Goal: Task Accomplishment & Management: Complete application form

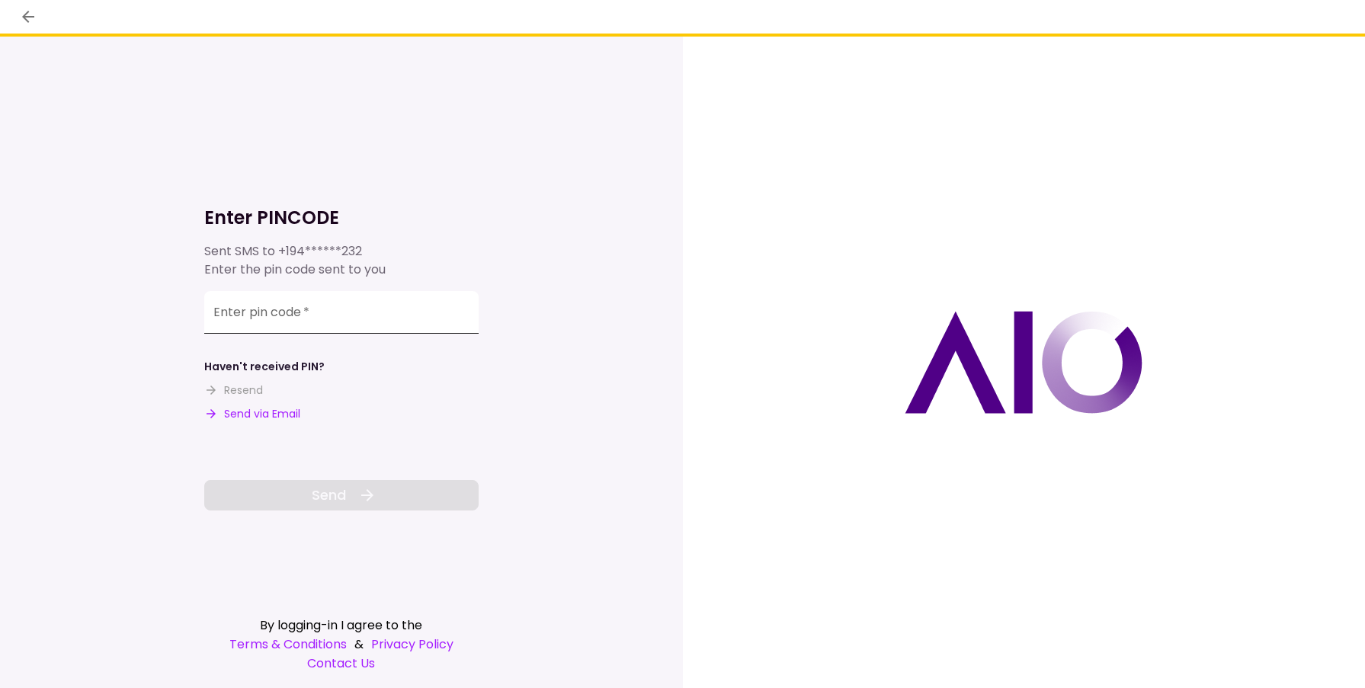
click at [322, 325] on input "Enter pin code   *" at bounding box center [341, 312] width 274 height 43
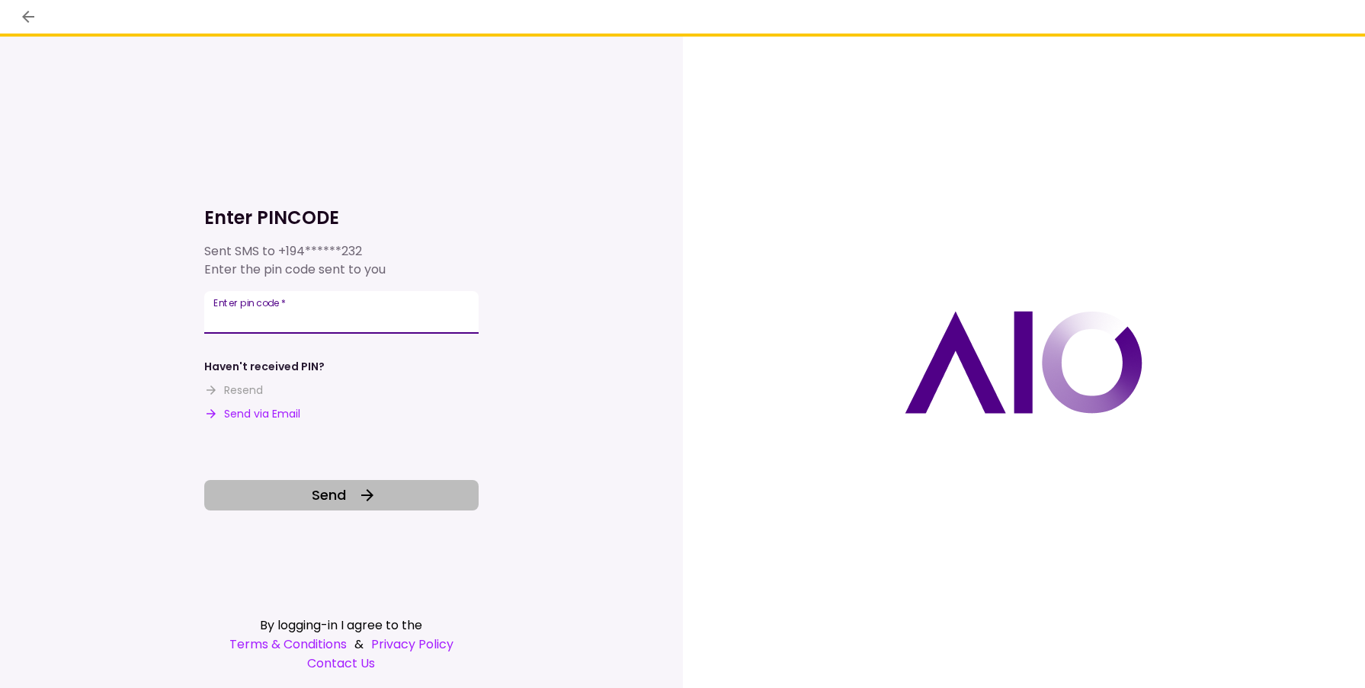
type input "******"
click at [332, 492] on span "Send" at bounding box center [329, 495] width 34 height 21
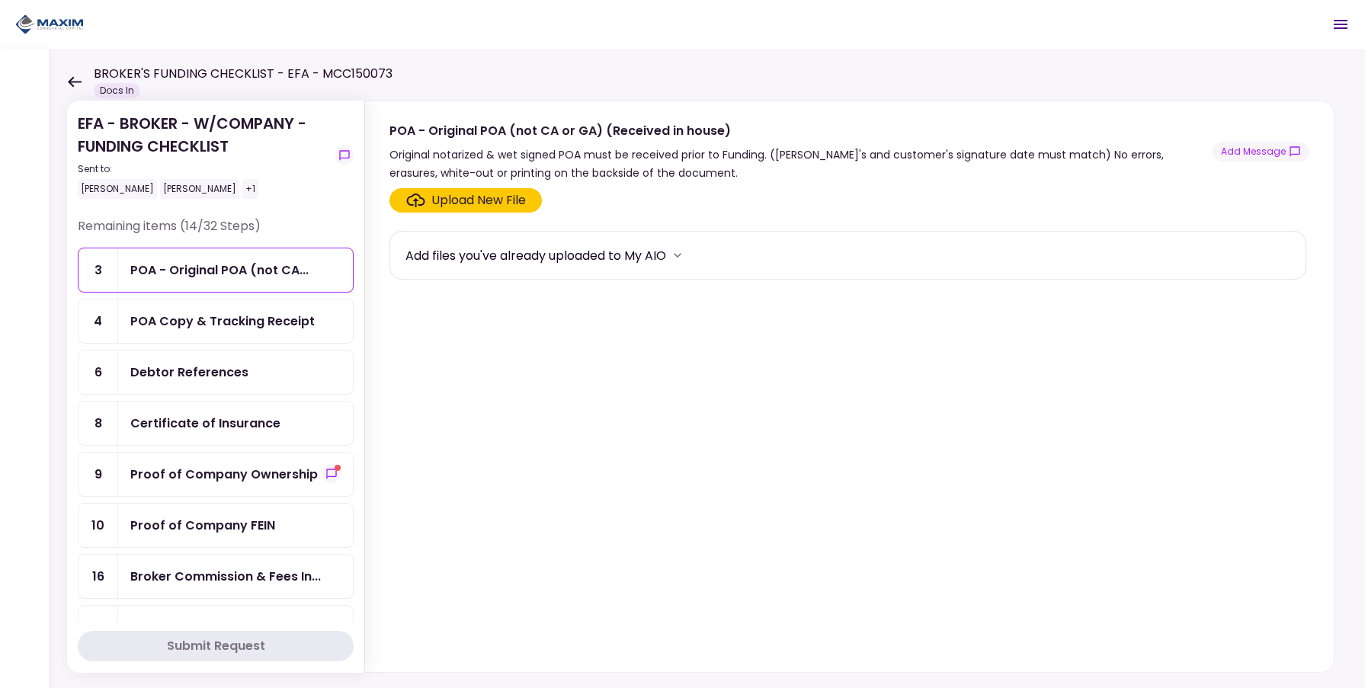
click at [245, 472] on div "Proof of Company Ownership" at bounding box center [223, 474] width 187 height 19
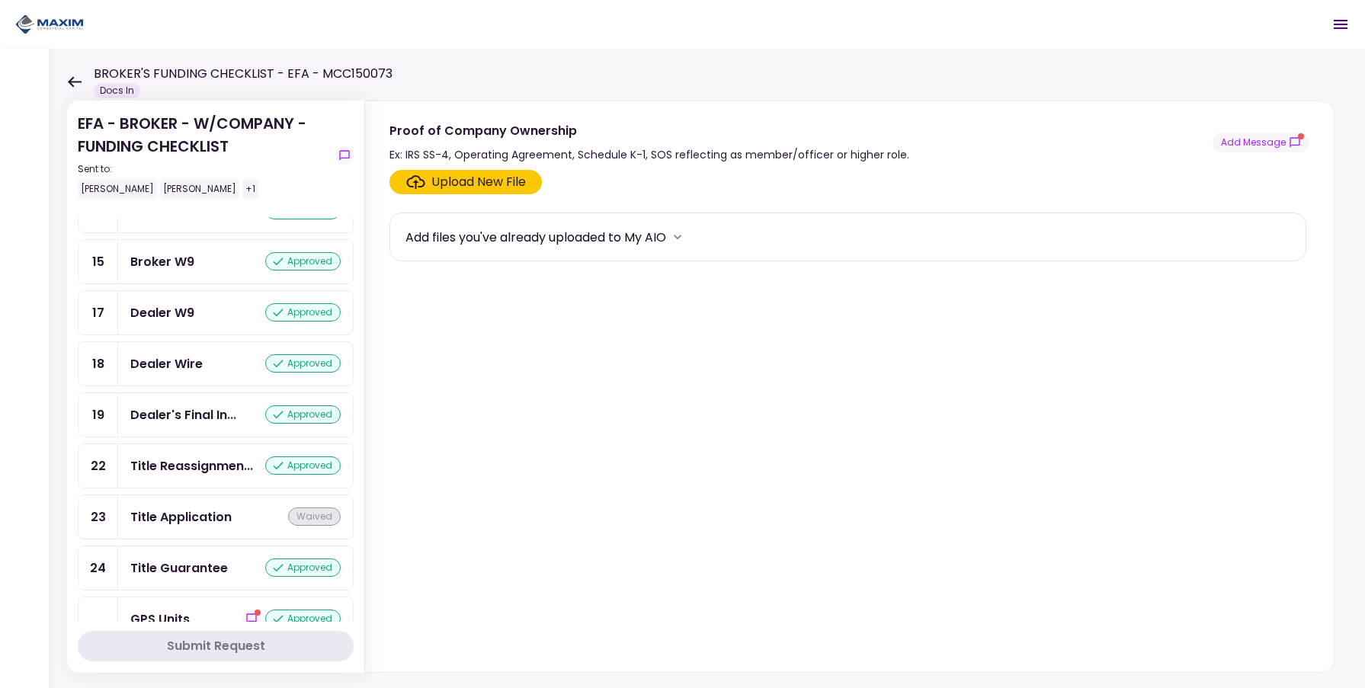
scroll to position [1439, 0]
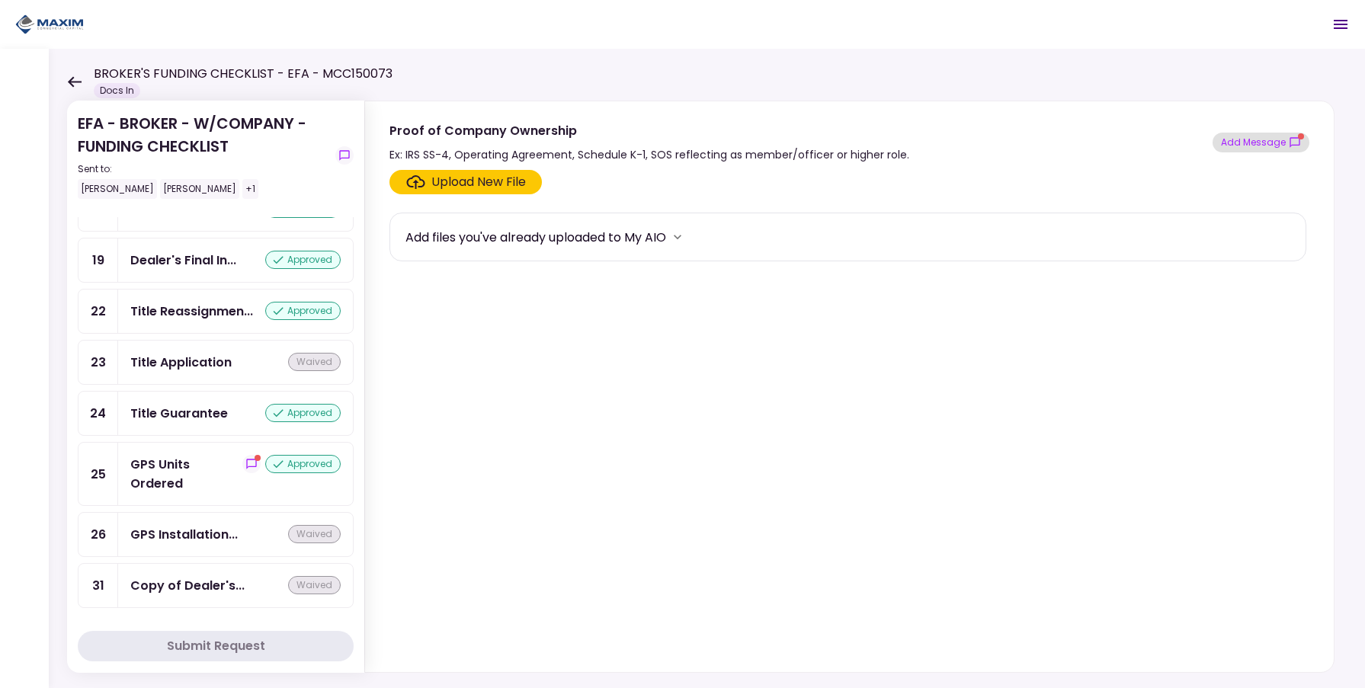
click at [1263, 140] on button "Add Message" at bounding box center [1260, 143] width 97 height 20
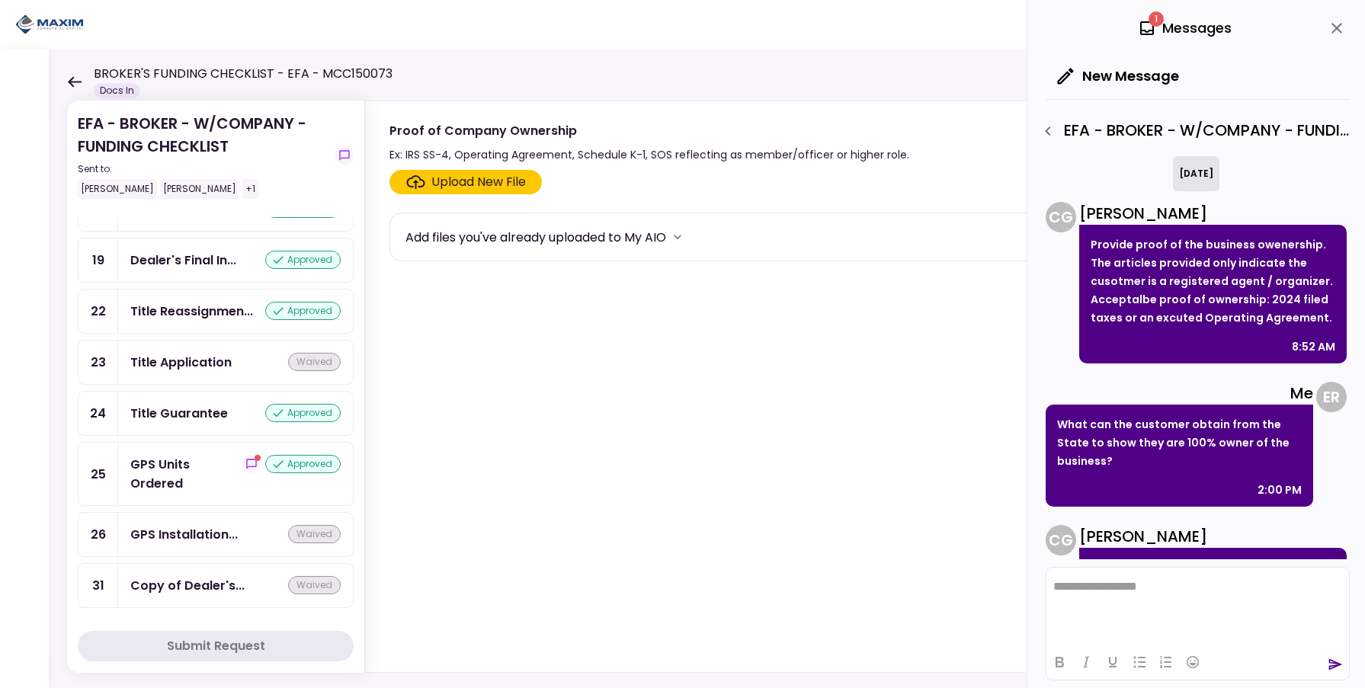
scroll to position [80, 0]
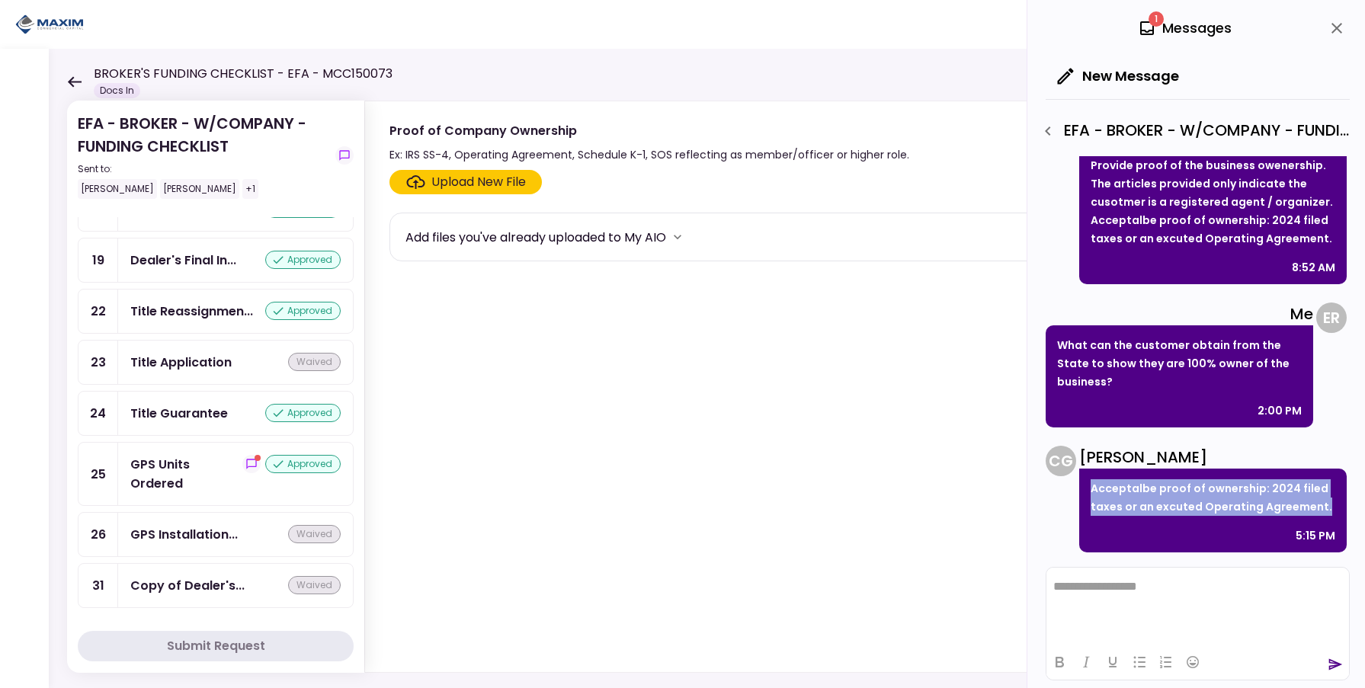
drag, startPoint x: 1093, startPoint y: 485, endPoint x: 1320, endPoint y: 508, distance: 227.5
click at [1320, 508] on p "Acceptalbe proof of ownership: 2024 filed taxes or an excuted Operating Agreeme…" at bounding box center [1212, 497] width 245 height 37
copy p "Acceptalbe proof of ownership: 2024 filed taxes or an excuted Operating Agreeme…"
click at [1053, 128] on icon "button" at bounding box center [1048, 131] width 18 height 18
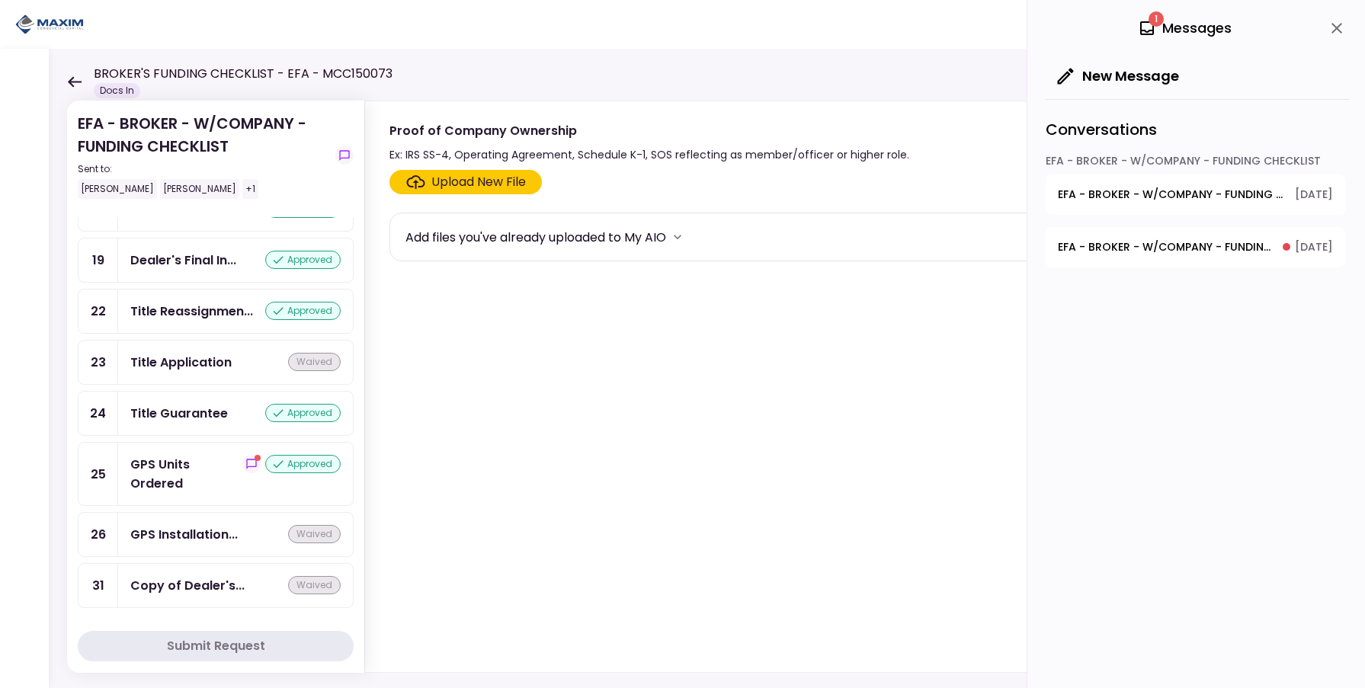
click at [1199, 248] on span "EFA - BROKER - W/COMPANY - FUNDING CHECKLIST - GPS Units Ordered" at bounding box center [1165, 247] width 214 height 16
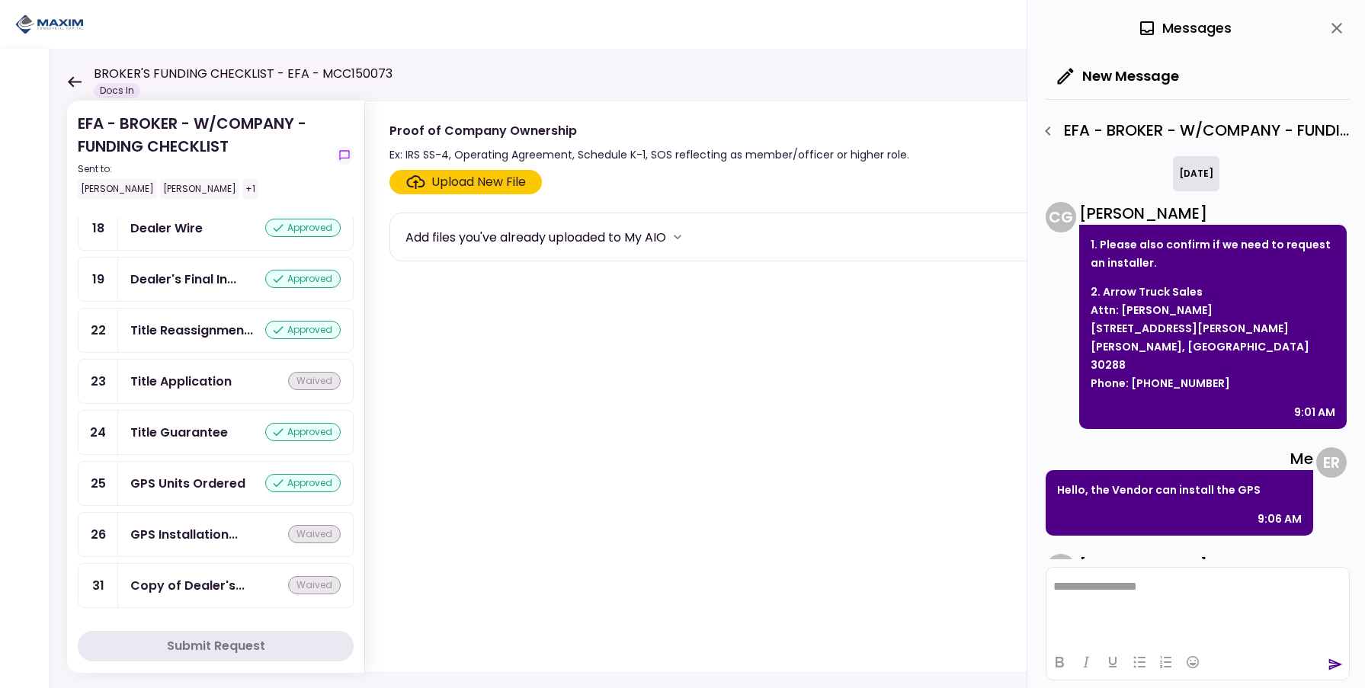
scroll to position [476, 0]
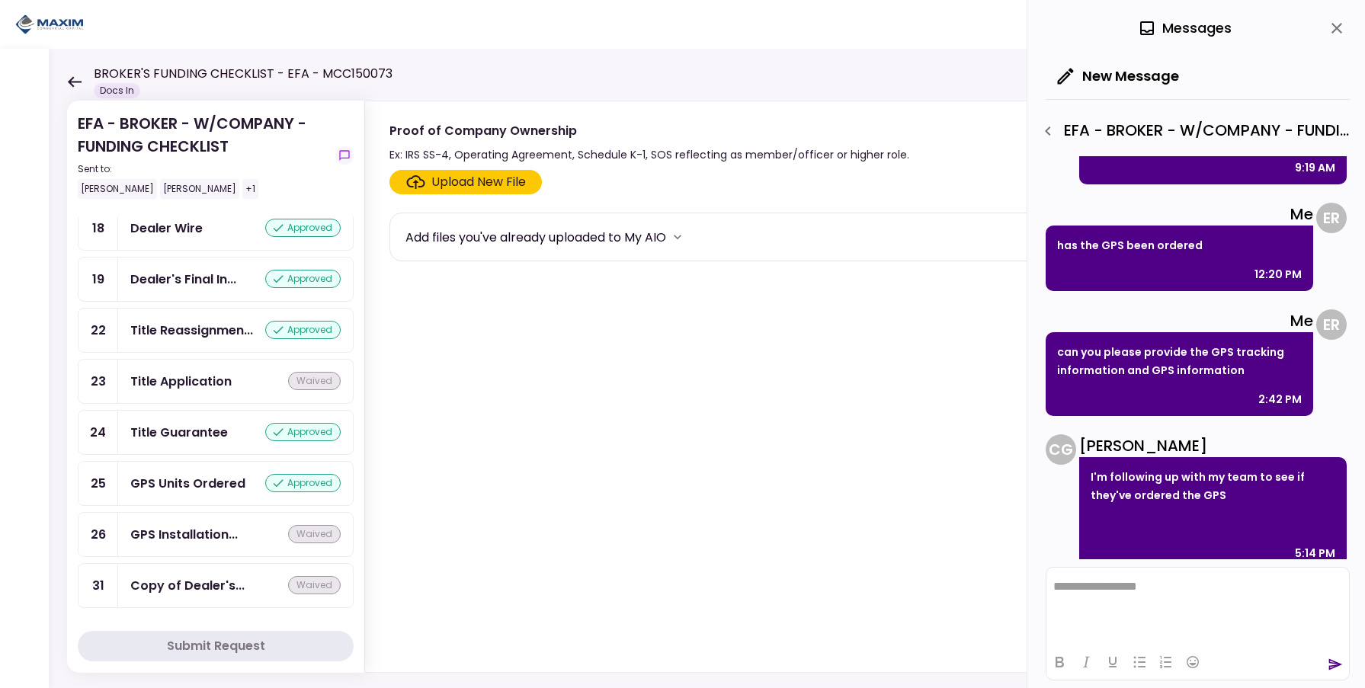
click at [1333, 37] on button "close" at bounding box center [1337, 28] width 26 height 26
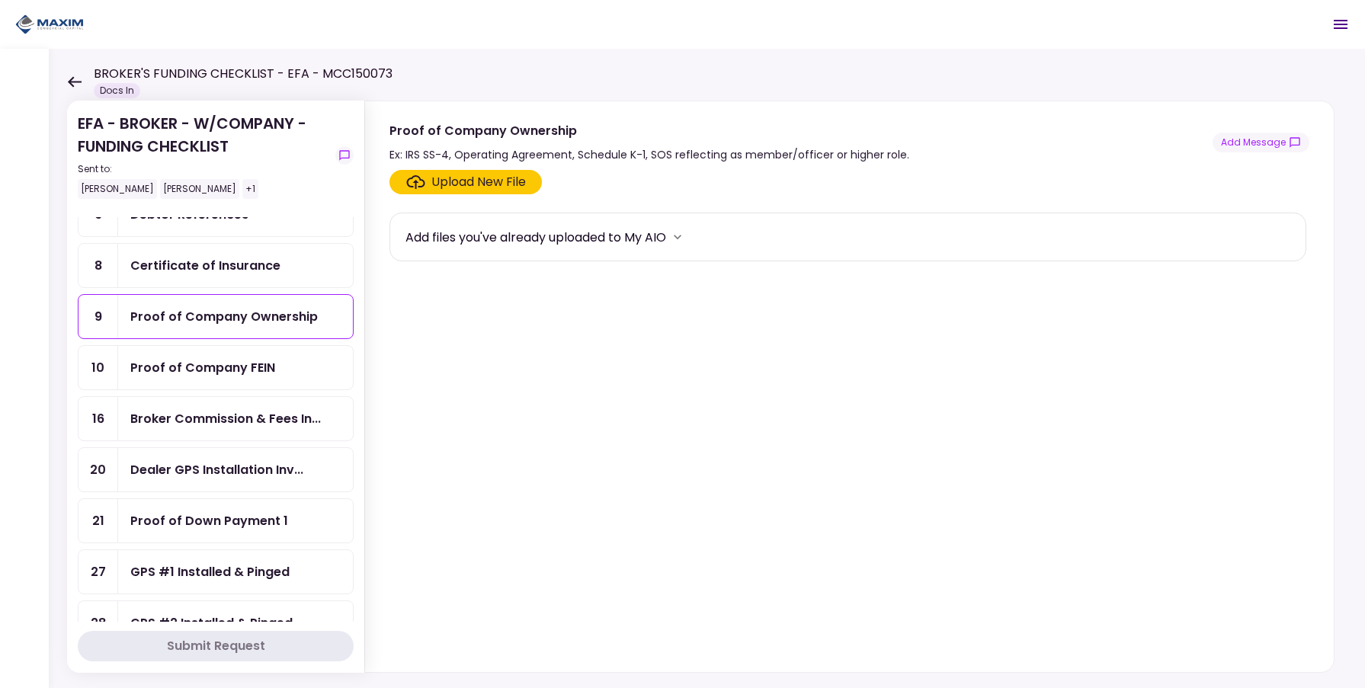
scroll to position [0, 0]
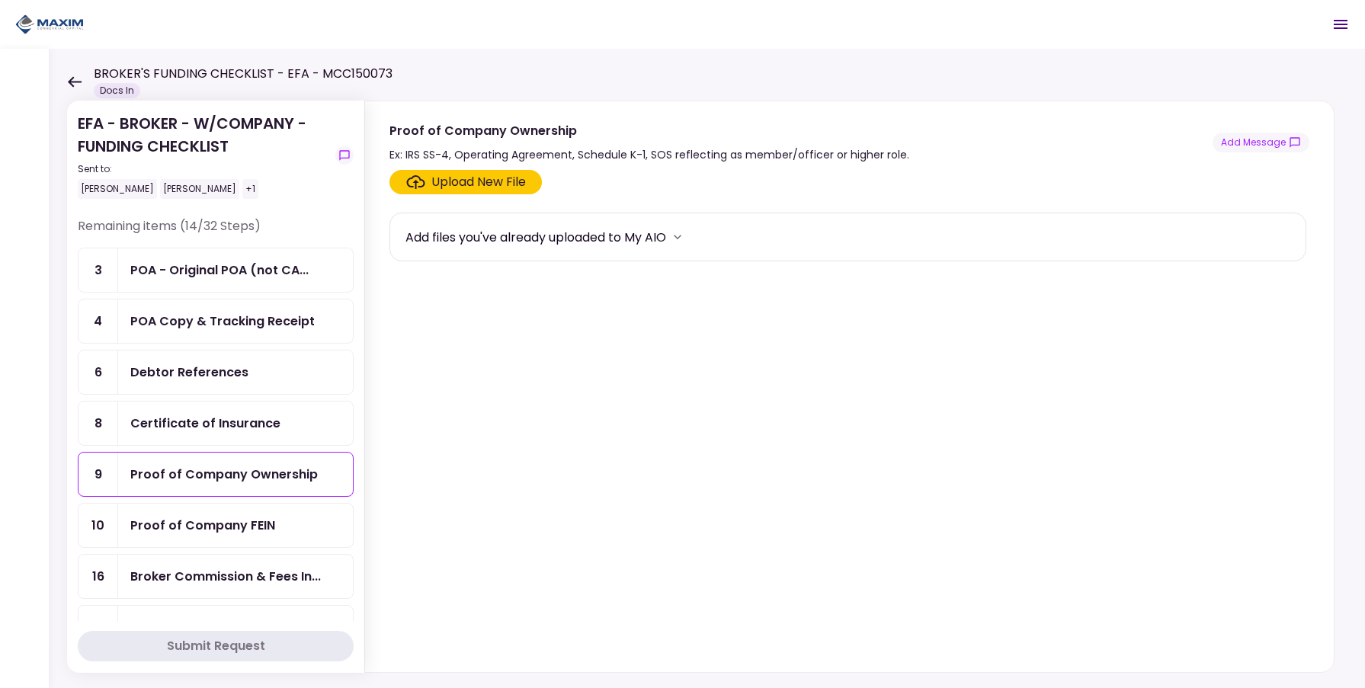
click at [230, 363] on div "Debtor References" at bounding box center [189, 372] width 118 height 19
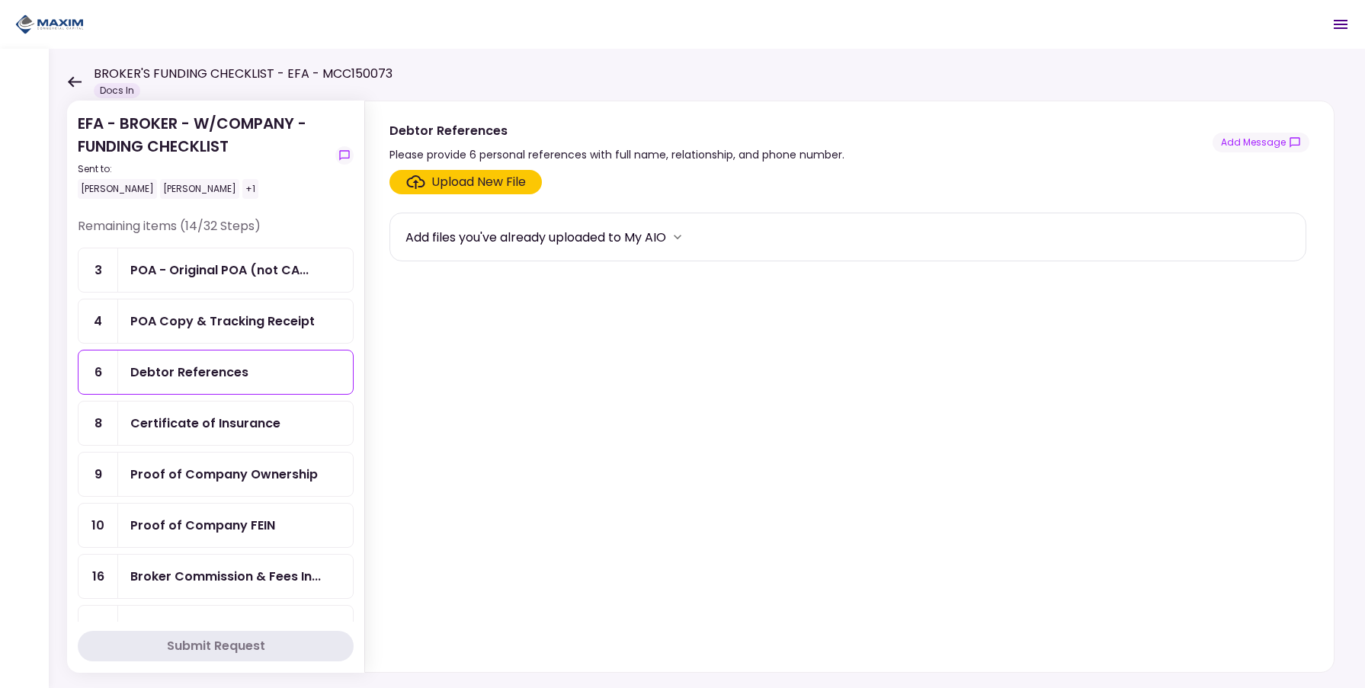
click at [218, 415] on div "Certificate of Insurance" at bounding box center [205, 423] width 150 height 19
click at [220, 466] on div "Proof of Company Ownership" at bounding box center [223, 474] width 187 height 19
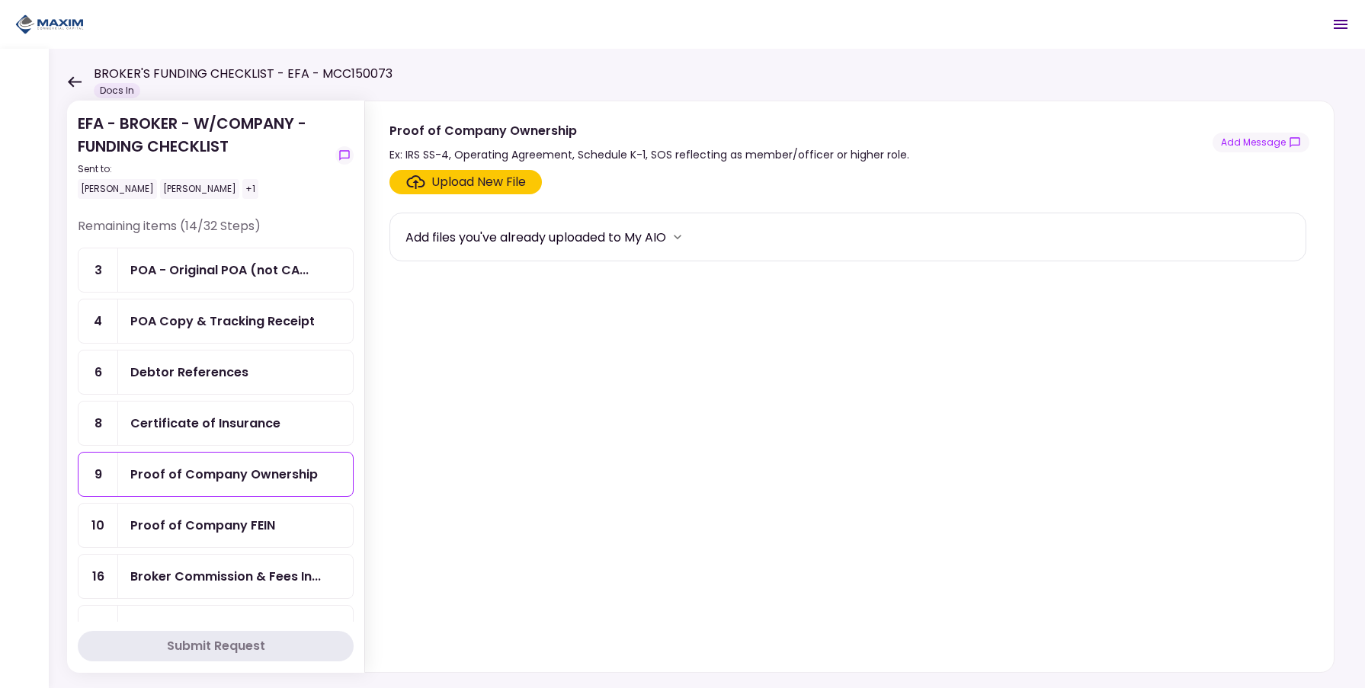
click at [220, 531] on div "Proof of Company FEIN" at bounding box center [202, 525] width 145 height 19
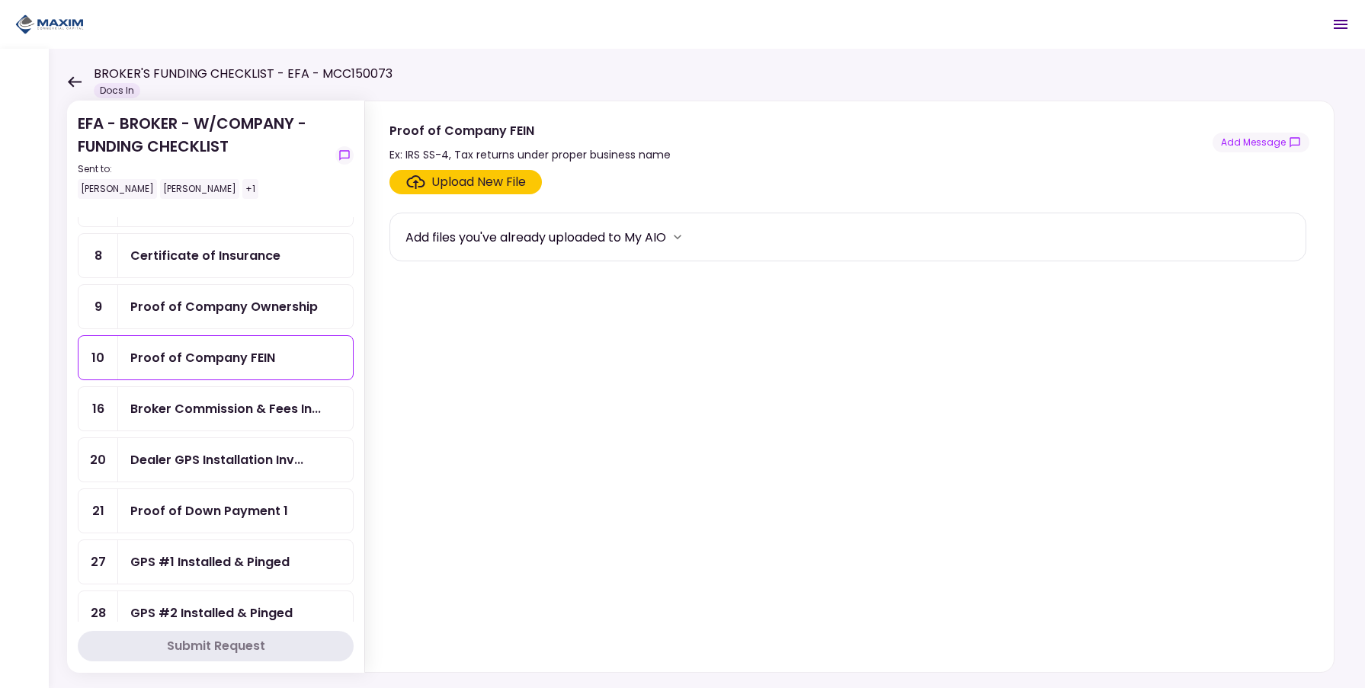
scroll to position [210, 0]
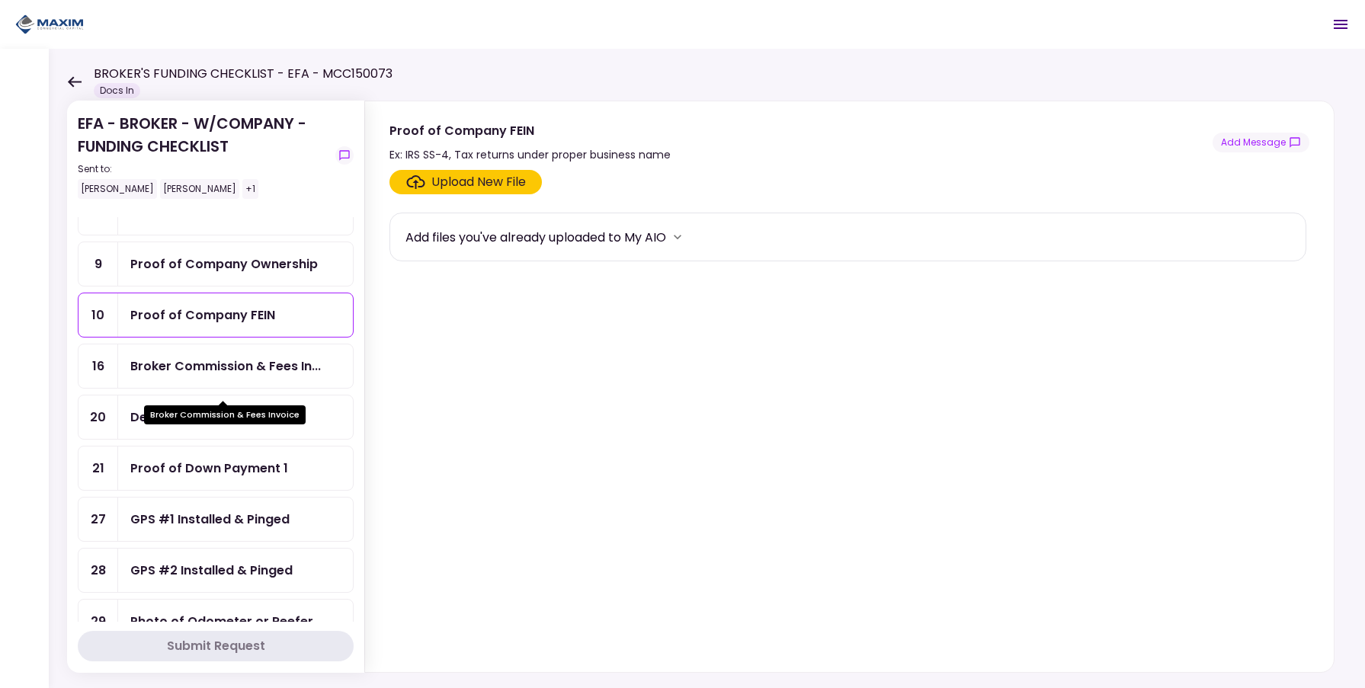
click at [222, 374] on div "Broker Commission & Fees In..." at bounding box center [225, 366] width 190 height 19
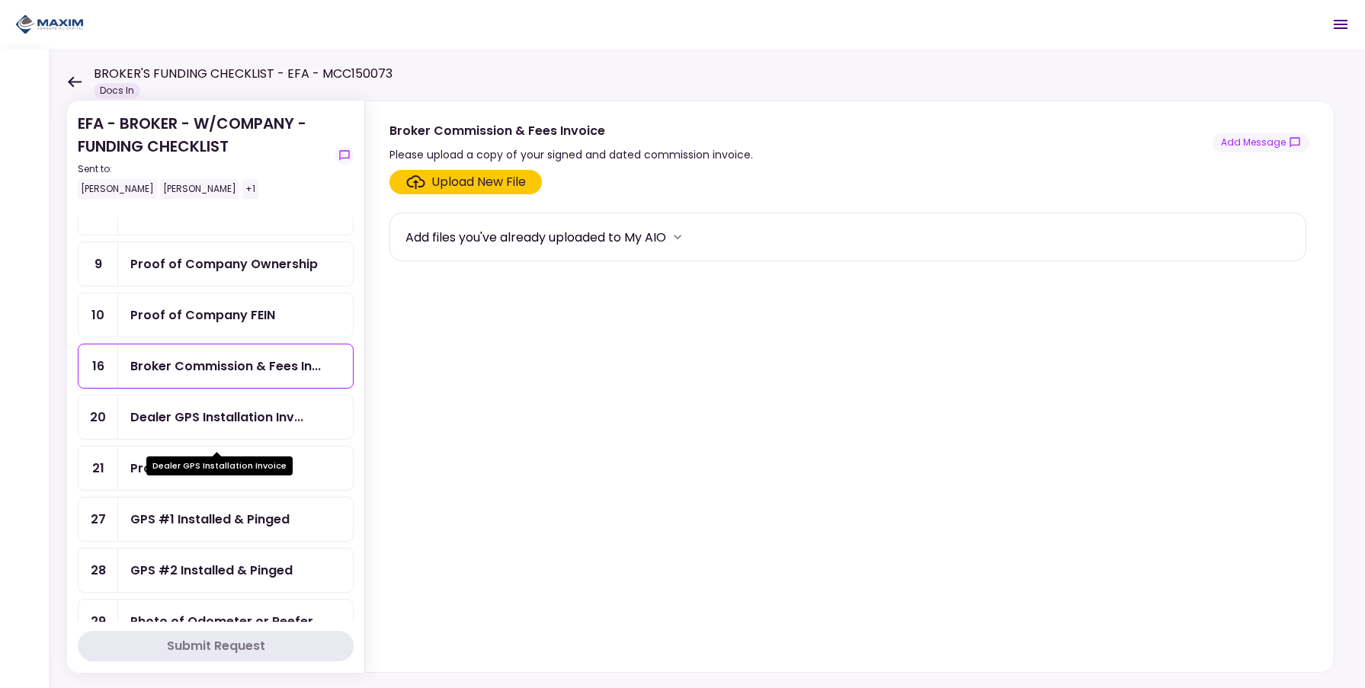
click at [226, 427] on div "Dealer GPS Installation Inv..." at bounding box center [216, 417] width 173 height 19
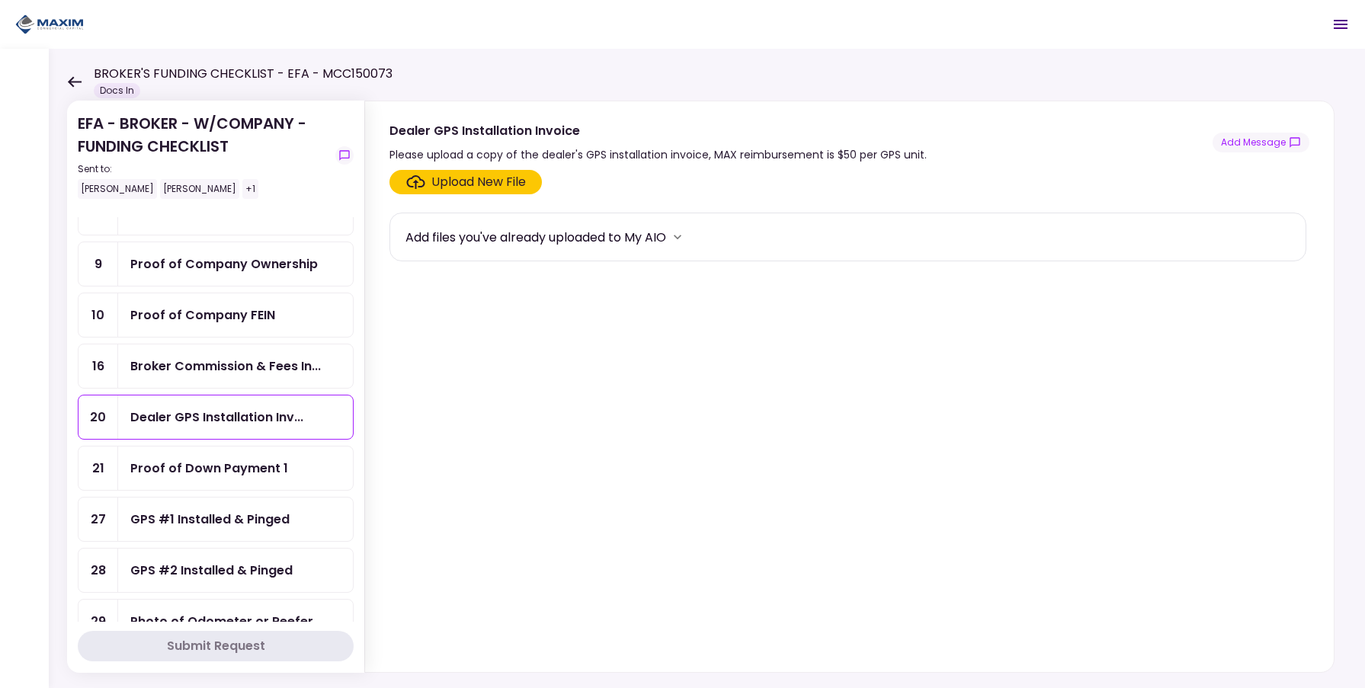
click at [223, 490] on div "Proof of Down Payment 1" at bounding box center [235, 468] width 235 height 43
click at [219, 541] on div "GPS #1 Installed & Pinged" at bounding box center [235, 519] width 235 height 43
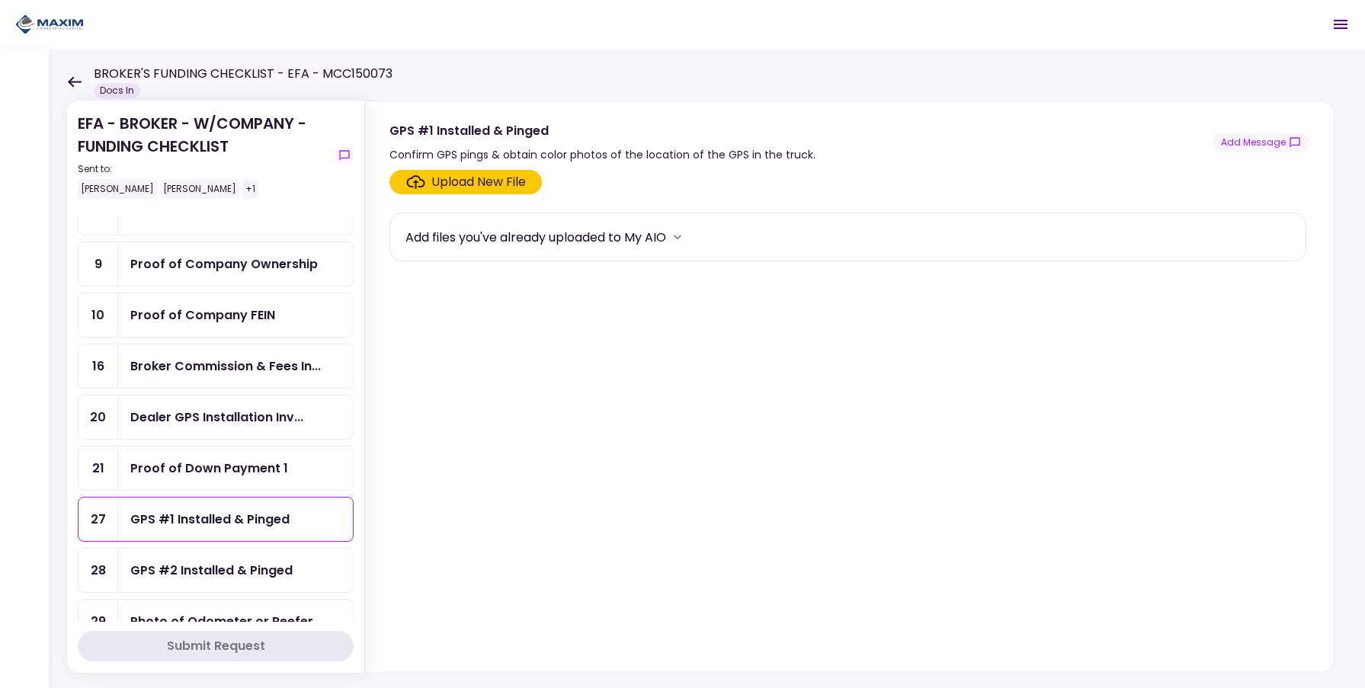
click at [219, 579] on div "GPS #2 Installed & Pinged" at bounding box center [235, 570] width 235 height 43
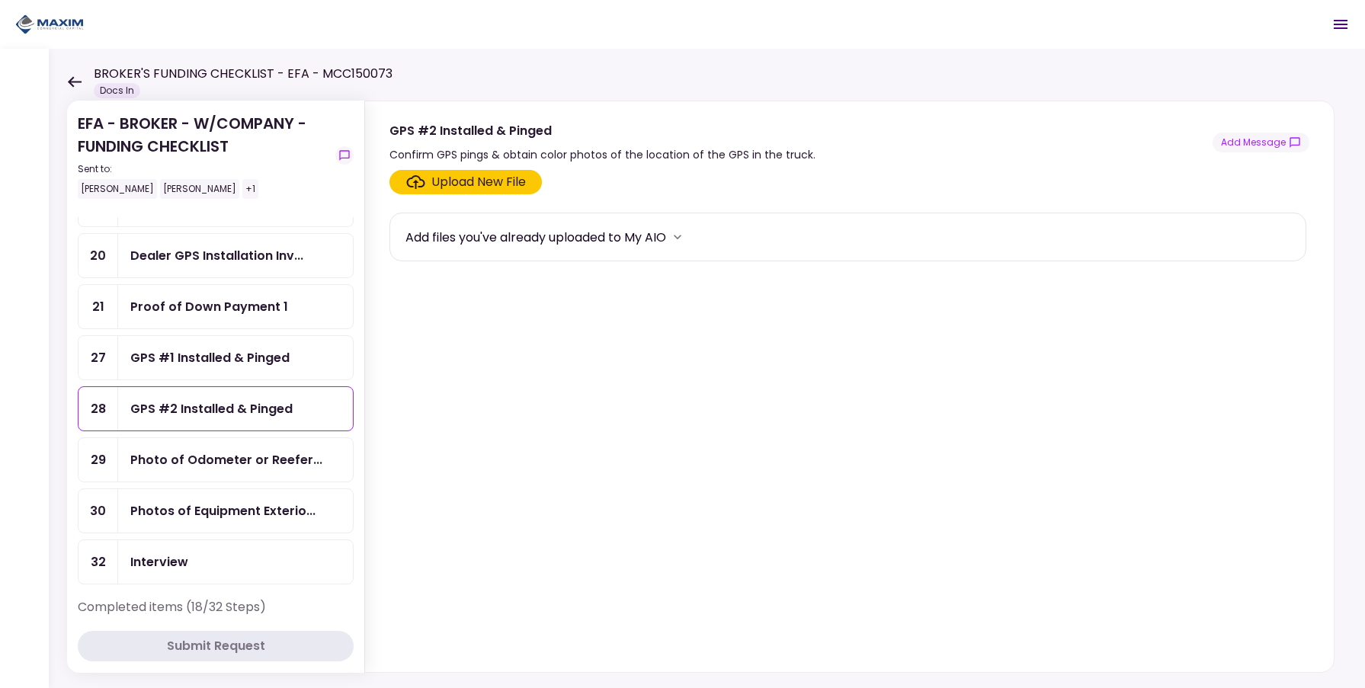
scroll to position [526, 0]
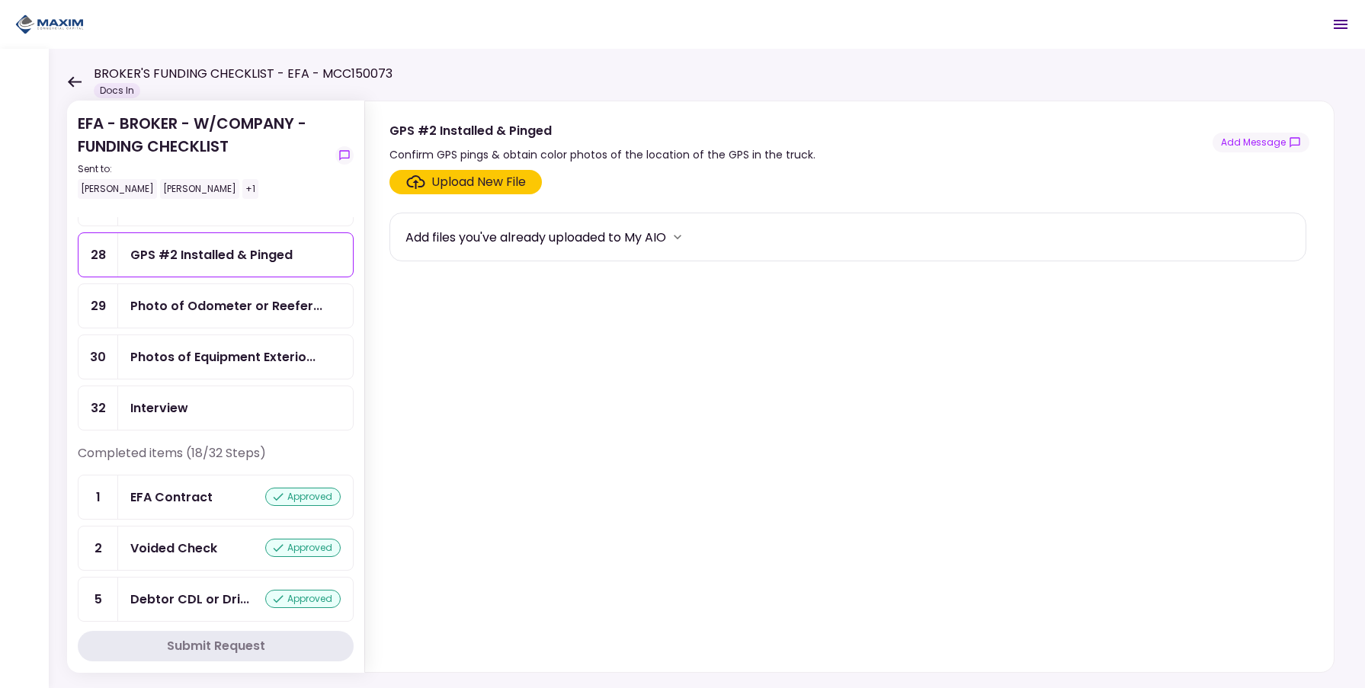
click at [215, 315] on div "Photo of Odometer or Reefer..." at bounding box center [226, 305] width 192 height 19
click at [229, 386] on div "Photos of Equipment Exterior" at bounding box center [224, 401] width 139 height 30
